Goal: Find specific page/section: Find specific page/section

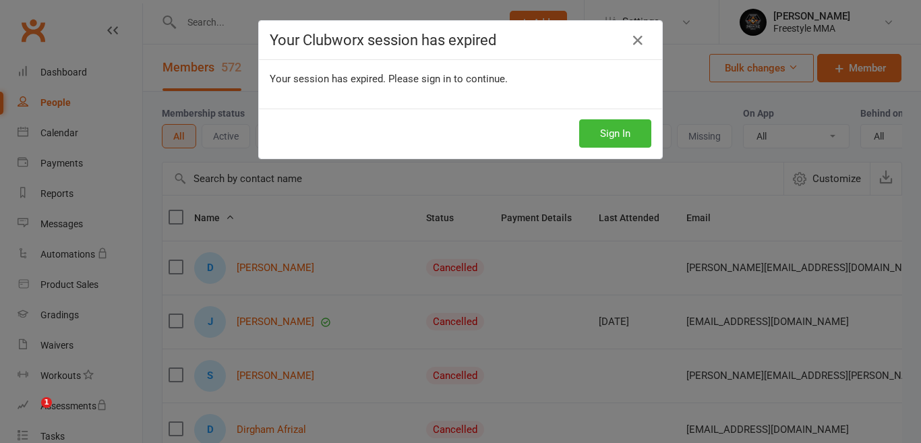
select select "50"
click at [589, 121] on button "Sign In" at bounding box center [615, 133] width 72 height 28
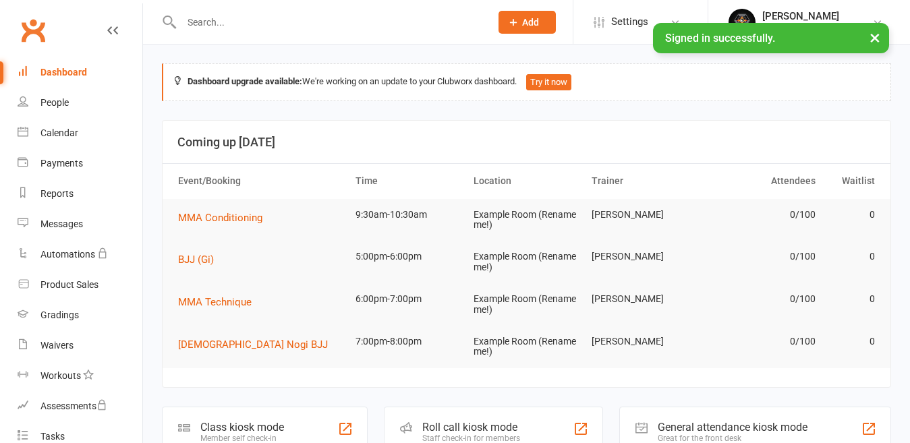
click at [310, 20] on input "text" at bounding box center [328, 22] width 303 height 19
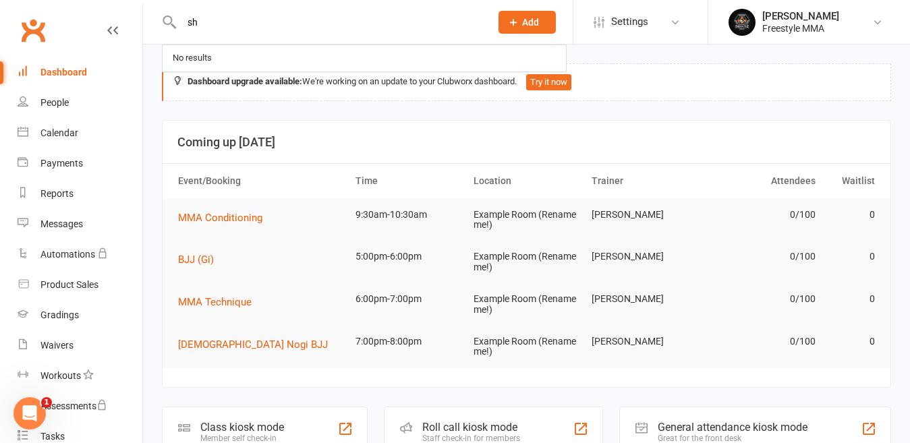
type input "s"
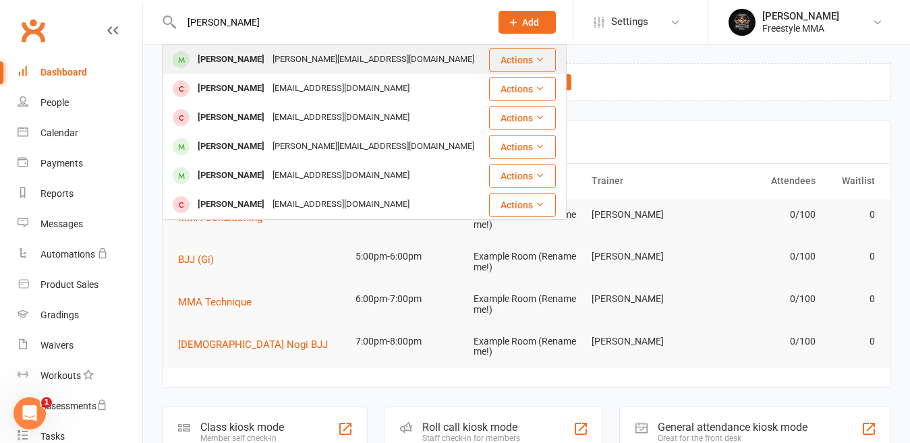
type input "aaron"
click at [308, 51] on div "aaron.shean5@gmail.com" at bounding box center [373, 60] width 210 height 20
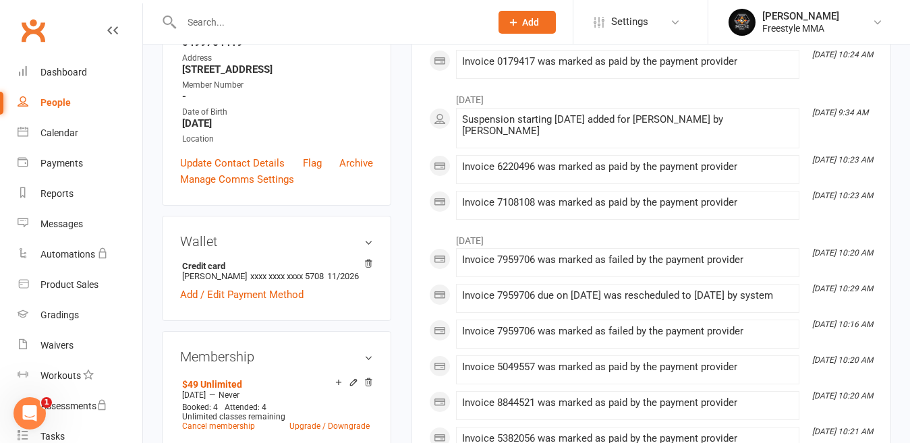
scroll to position [135, 0]
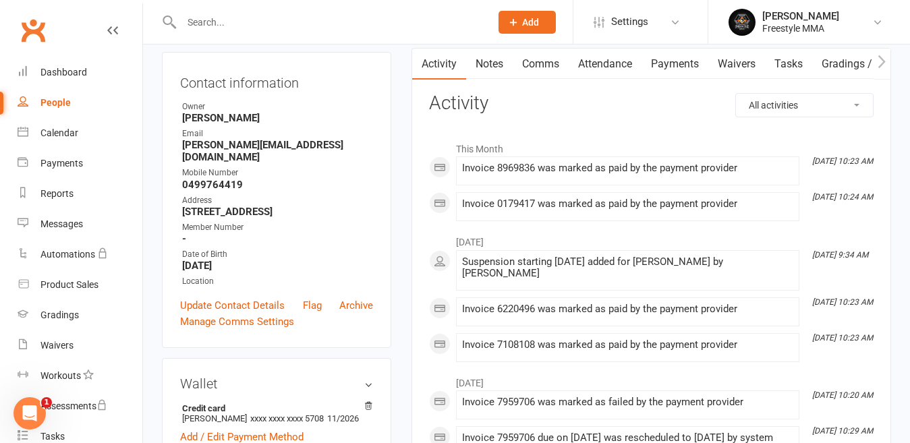
drag, startPoint x: 660, startPoint y: 69, endPoint x: 611, endPoint y: 159, distance: 102.3
click at [661, 69] on link "Payments" at bounding box center [674, 64] width 67 height 31
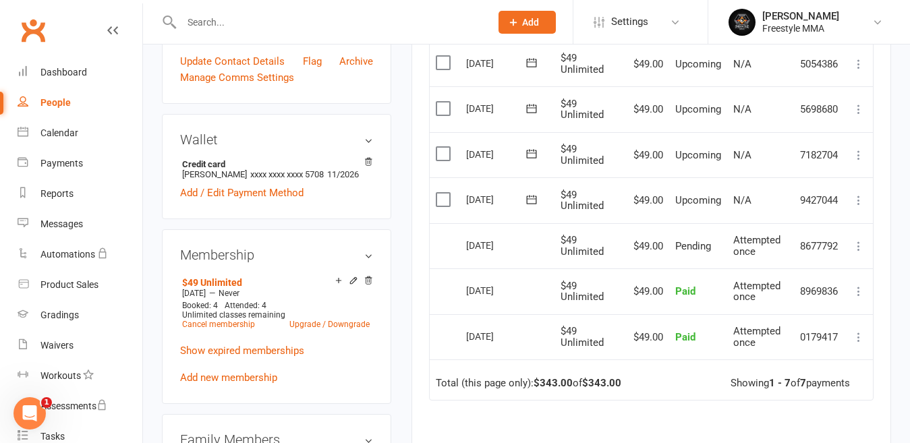
scroll to position [472, 0]
